Goal: Entertainment & Leisure: Consume media (video, audio)

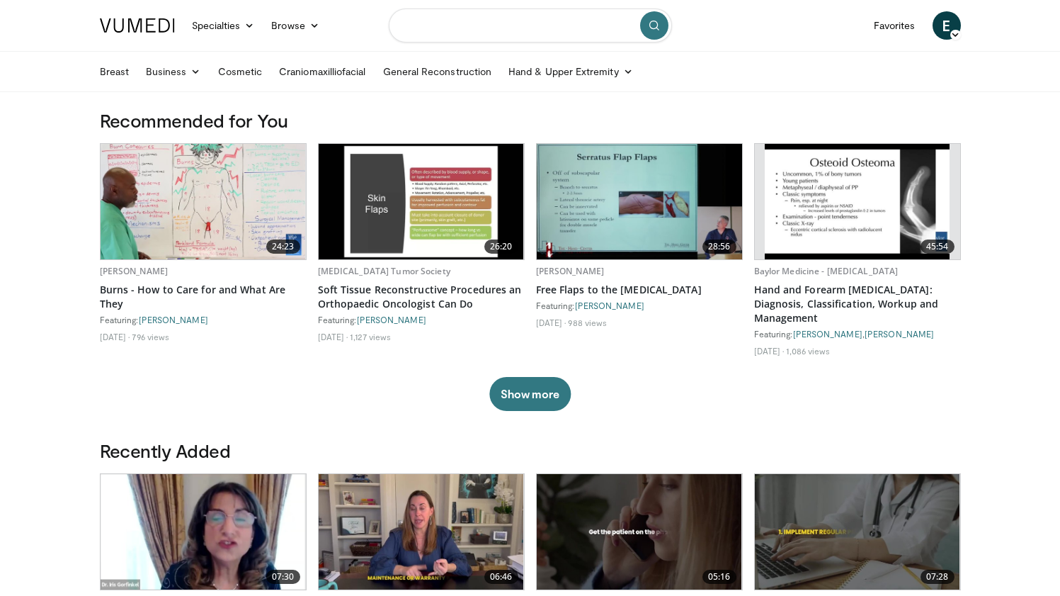
click at [455, 25] on input "Search topics, interventions" at bounding box center [530, 25] width 283 height 34
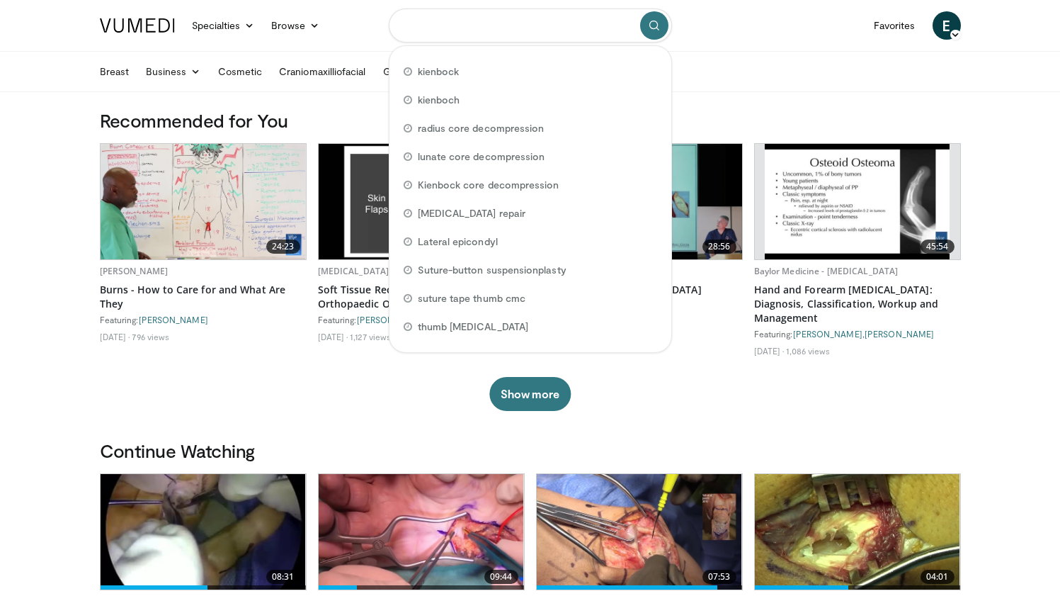
click at [465, 21] on input "Search topics, interventions" at bounding box center [530, 25] width 283 height 34
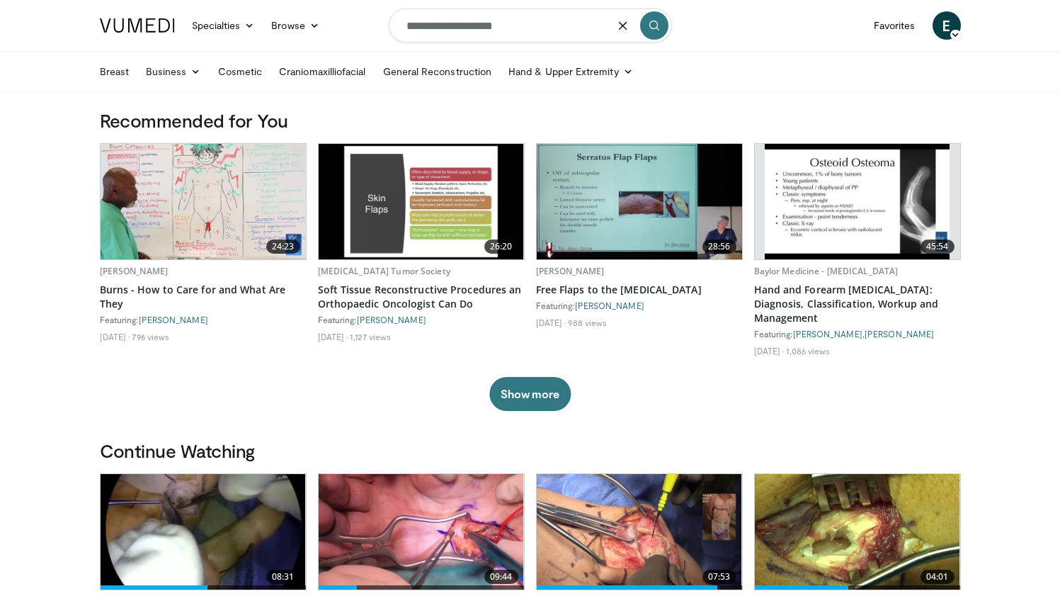
type input "**********"
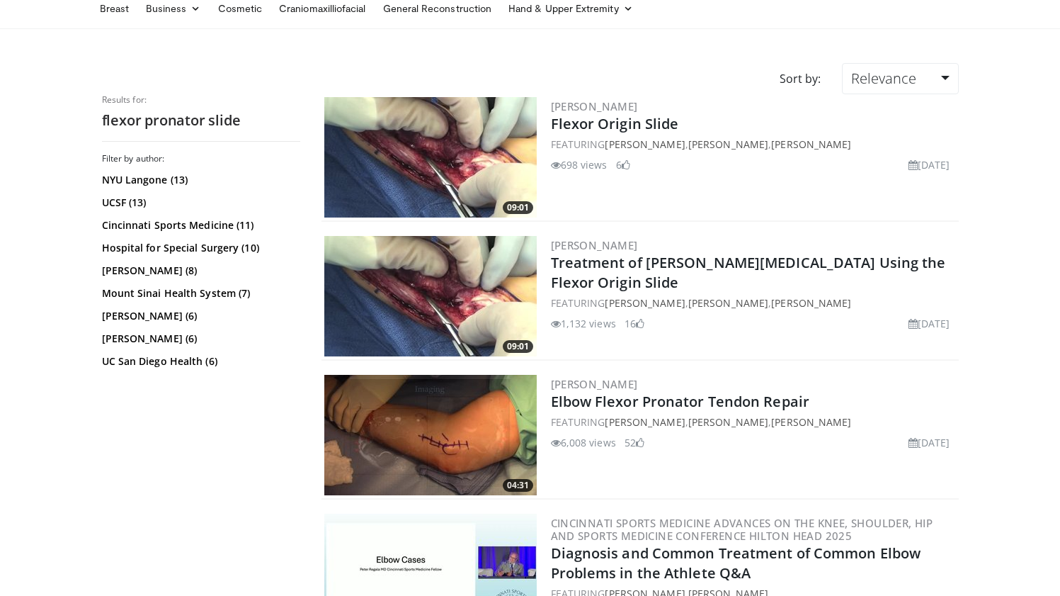
scroll to position [74, 0]
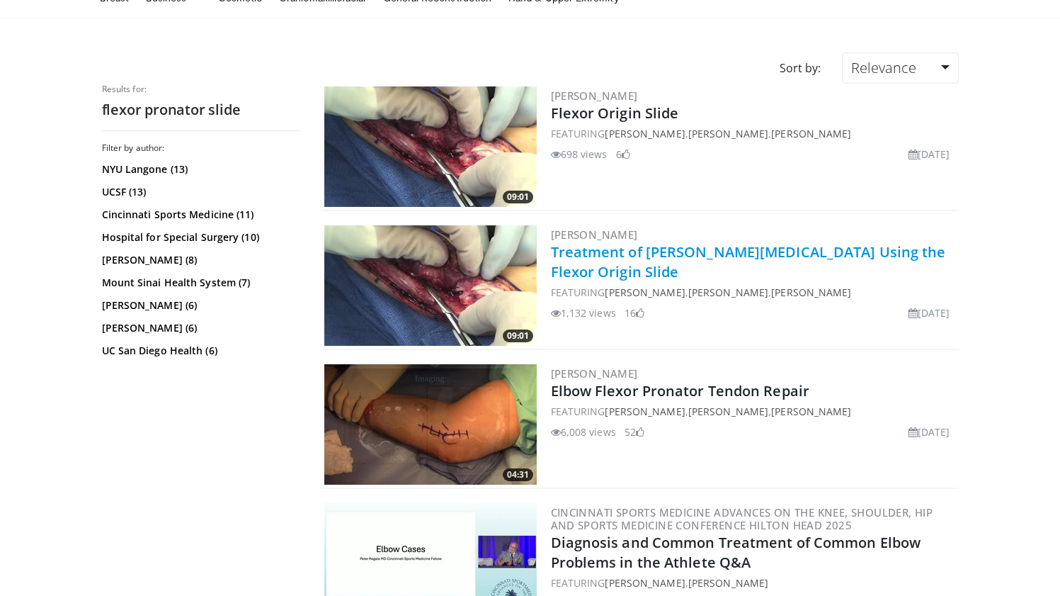
click at [631, 266] on link "Treatment of [PERSON_NAME][MEDICAL_DATA] Using the Flexor Origin Slide" at bounding box center [748, 261] width 395 height 39
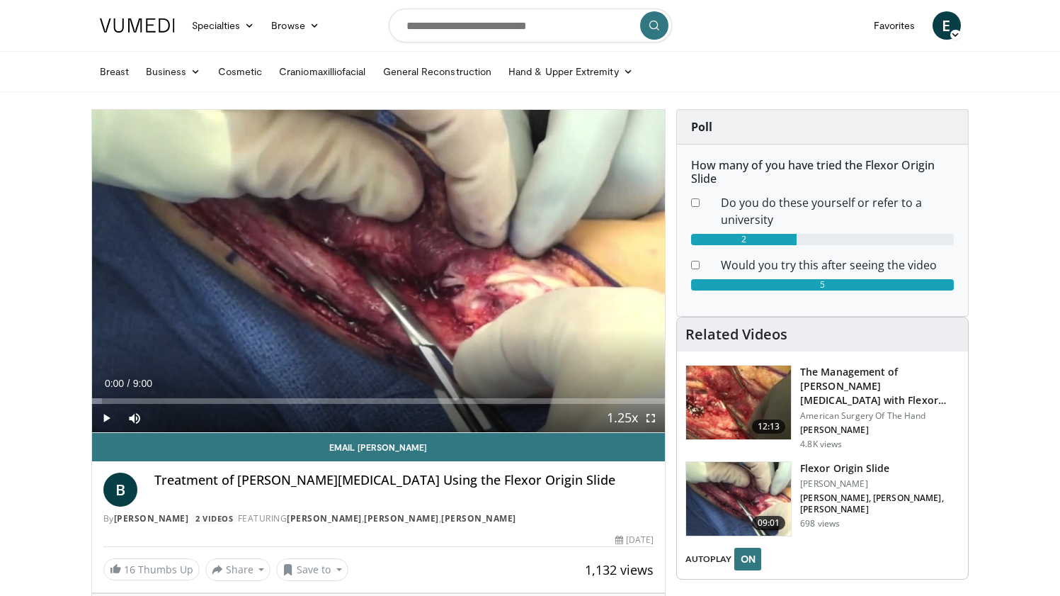
click at [650, 421] on span "Video Player" at bounding box center [651, 418] width 28 height 28
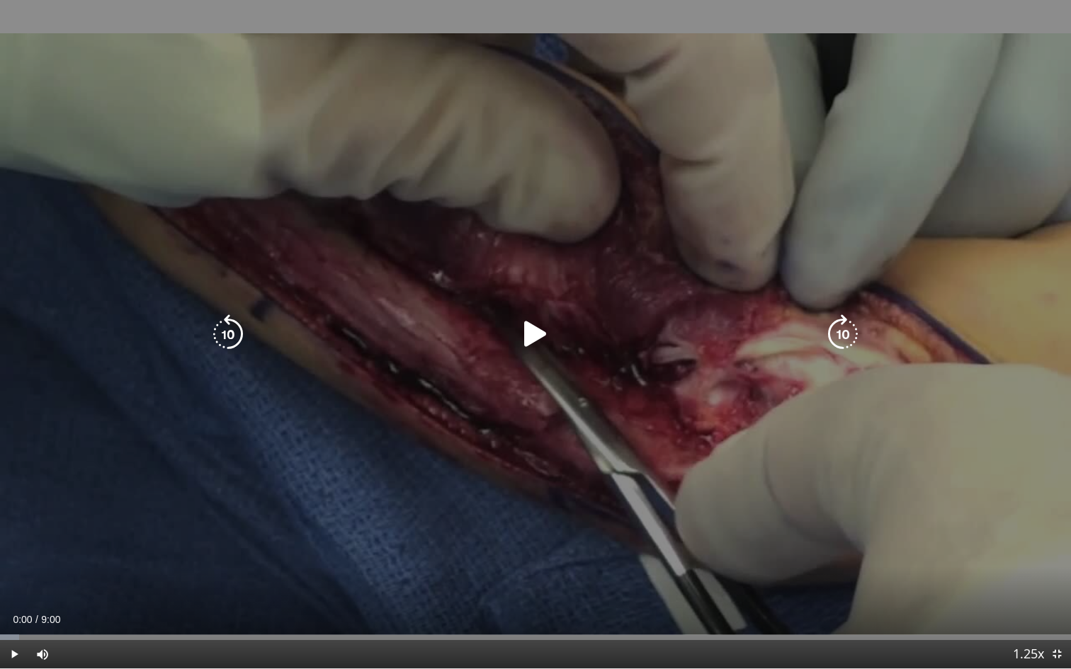
click at [177, 475] on div "10 seconds Tap to unmute" at bounding box center [535, 334] width 1071 height 669
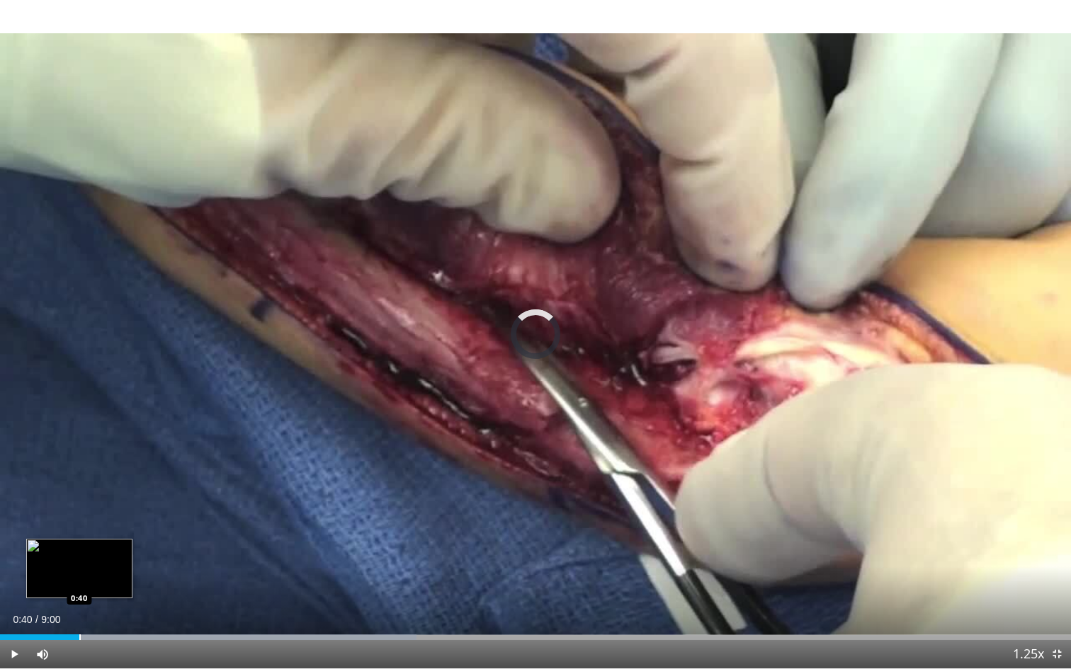
click at [79, 595] on div "Progress Bar" at bounding box center [79, 638] width 1 height 6
click at [123, 595] on div "Progress Bar" at bounding box center [123, 638] width 1 height 6
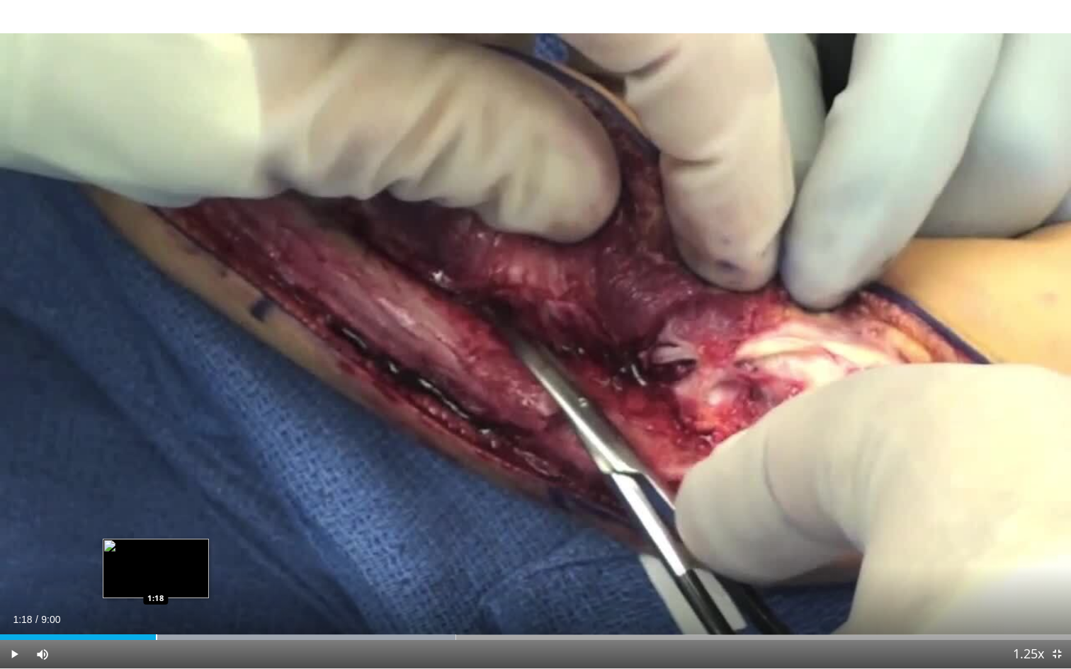
click at [156, 595] on div "Progress Bar" at bounding box center [156, 638] width 1 height 6
click at [205, 595] on div "Progress Bar" at bounding box center [205, 638] width 1 height 6
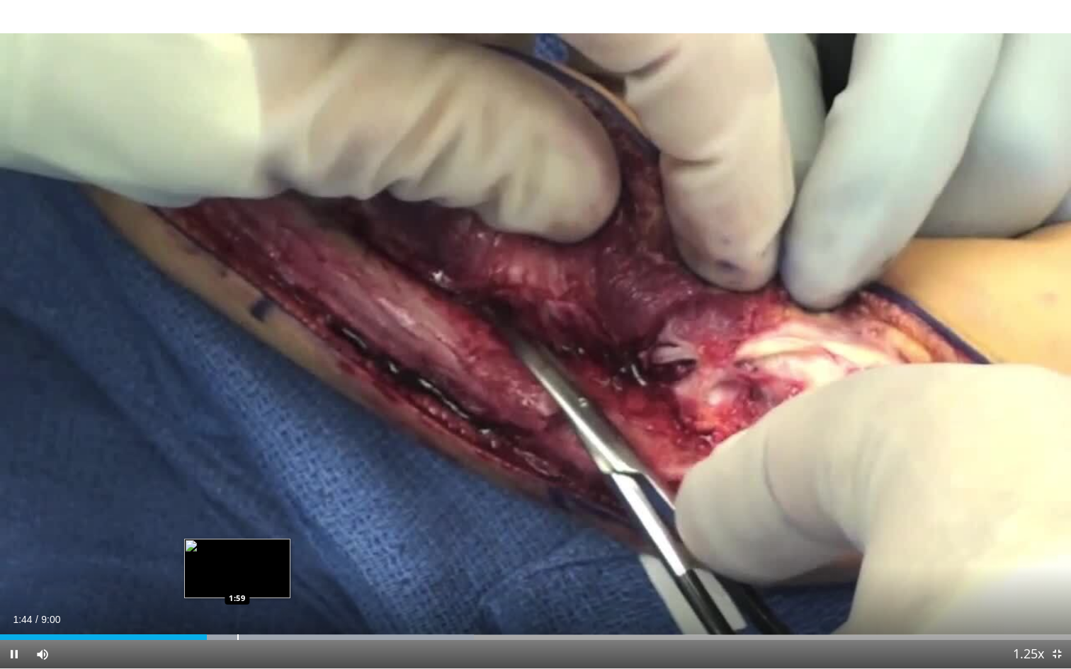
click at [237, 595] on div "Progress Bar" at bounding box center [237, 638] width 1 height 6
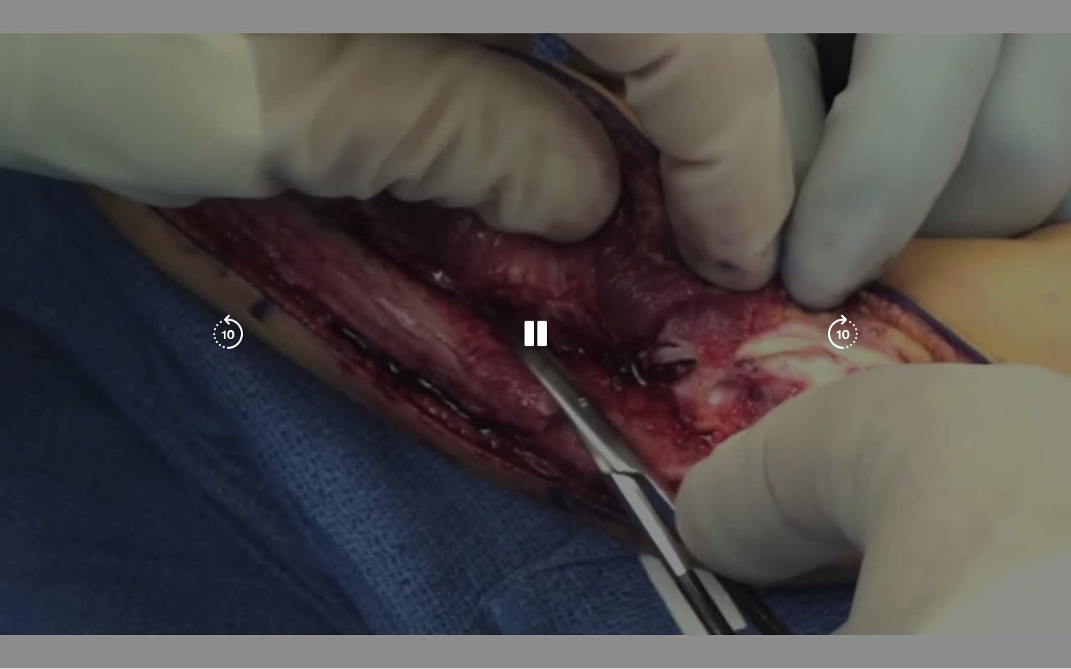
click at [285, 595] on video-js "**********" at bounding box center [535, 334] width 1071 height 669
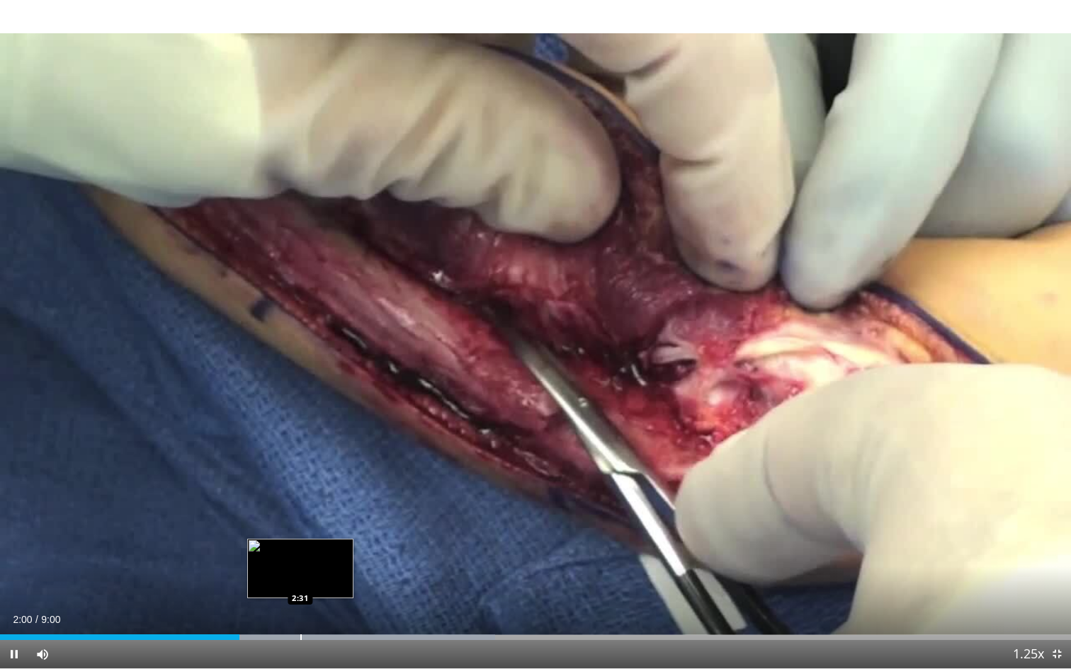
click at [300, 595] on div "Progress Bar" at bounding box center [300, 638] width 1 height 6
click at [328, 595] on div "Progress Bar" at bounding box center [328, 638] width 1 height 6
click at [345, 595] on div "Progress Bar" at bounding box center [344, 638] width 1 height 6
click at [337, 595] on div "Progress Bar" at bounding box center [337, 638] width 1 height 6
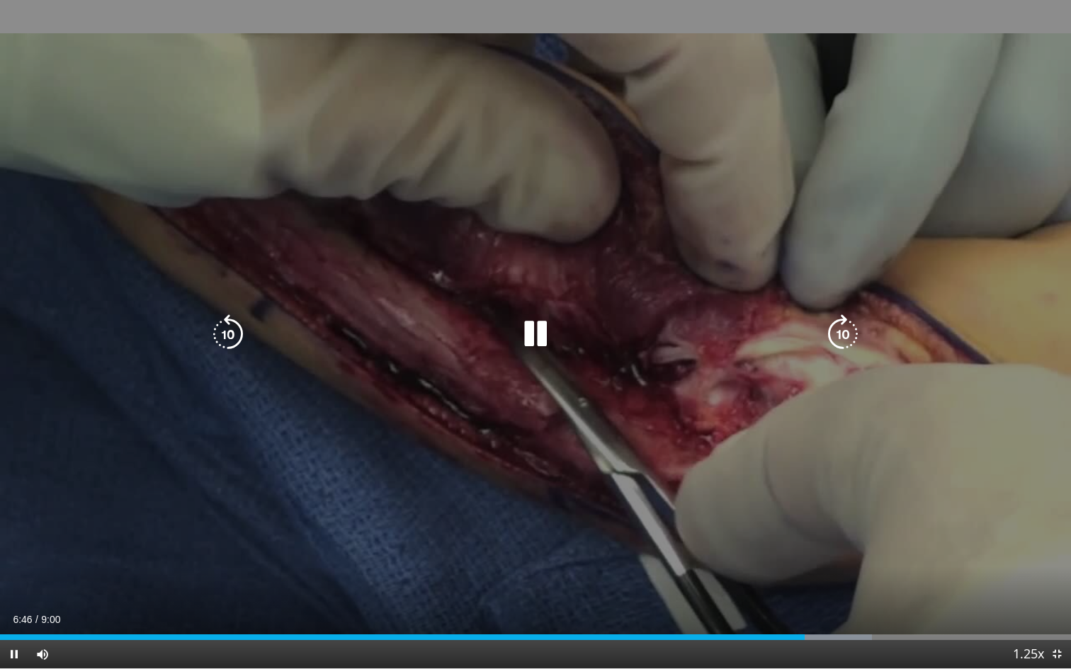
click at [537, 331] on icon "Video Player" at bounding box center [536, 334] width 40 height 40
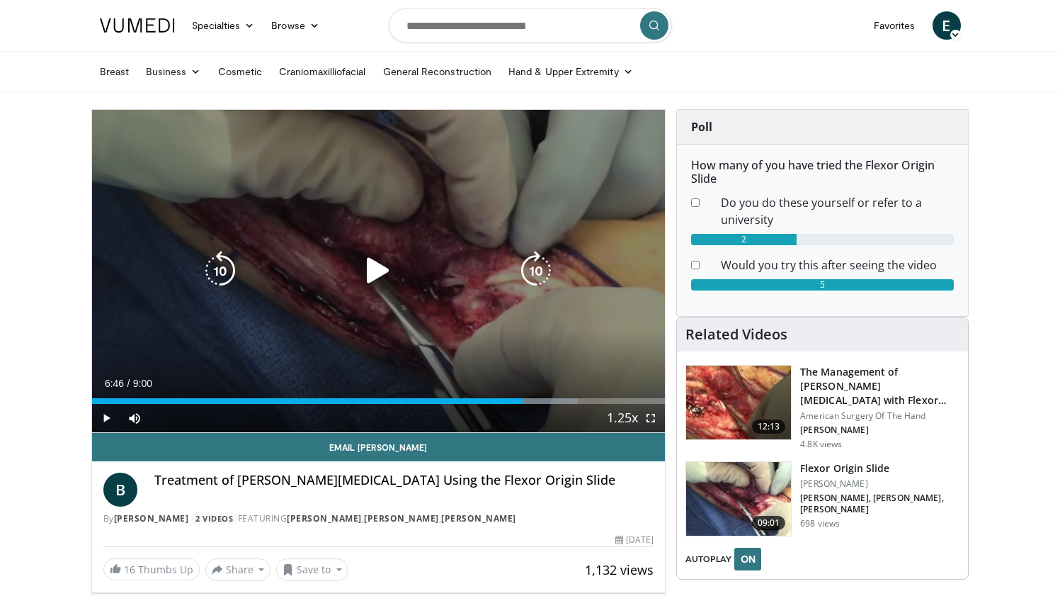
click at [408, 276] on div "Video Player" at bounding box center [378, 270] width 344 height 28
click at [387, 271] on icon "Video Player" at bounding box center [378, 271] width 40 height 40
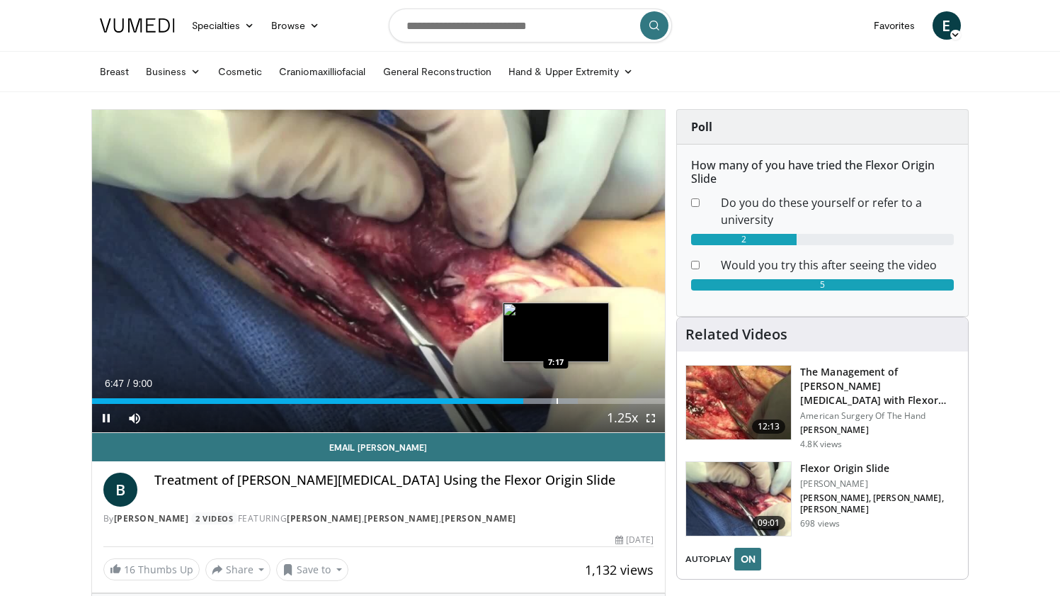
click at [558, 400] on div "Progress Bar" at bounding box center [557, 401] width 1 height 6
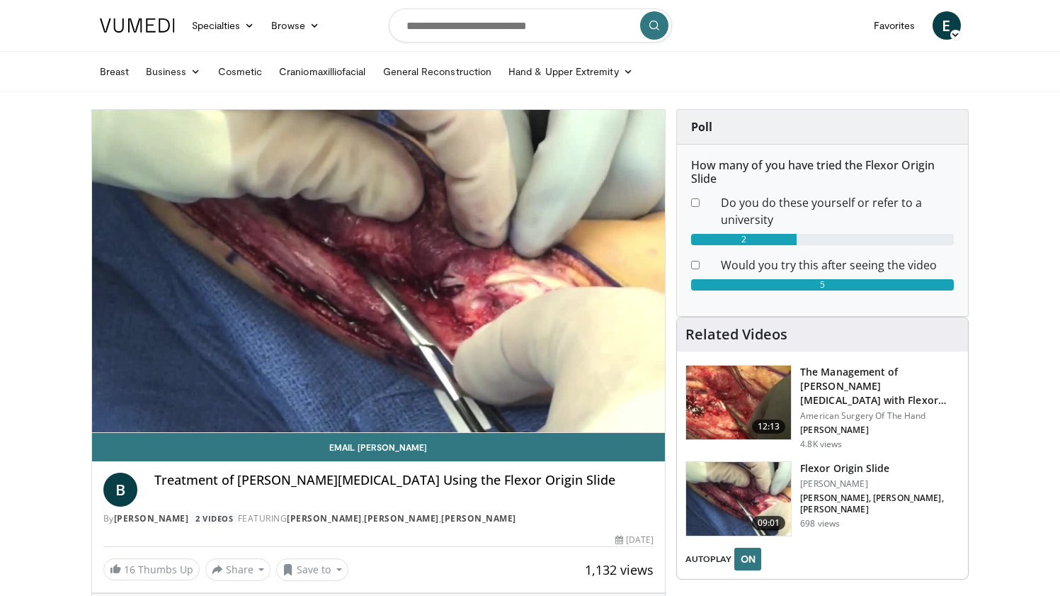
click at [39, 247] on body "Specialties Adult & Family Medicine Allergy, Asthma, Immunology Anesthesiology …" at bounding box center [530, 520] width 1060 height 1041
